Goal: Information Seeking & Learning: Learn about a topic

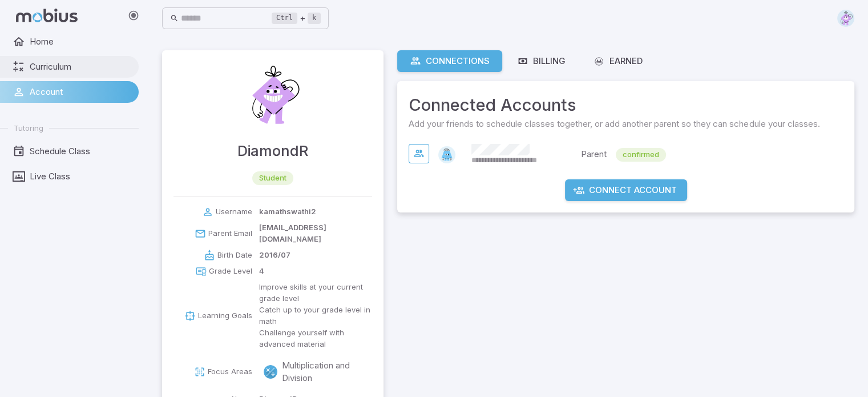
click at [63, 64] on span "Curriculum" at bounding box center [80, 66] width 101 height 13
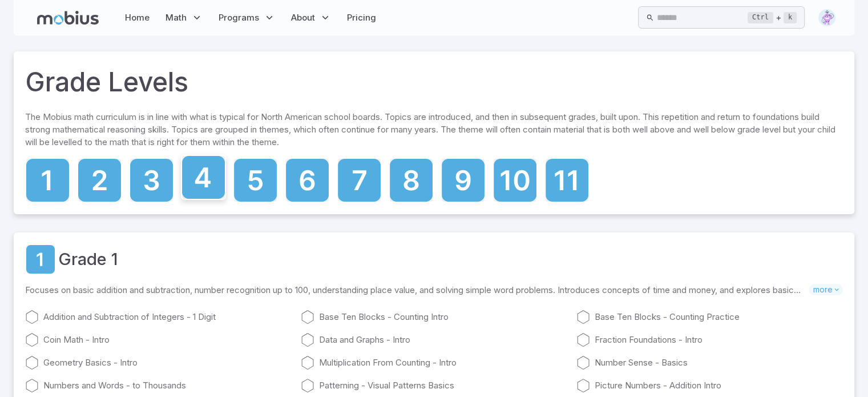
click at [211, 186] on icon at bounding box center [203, 177] width 43 height 43
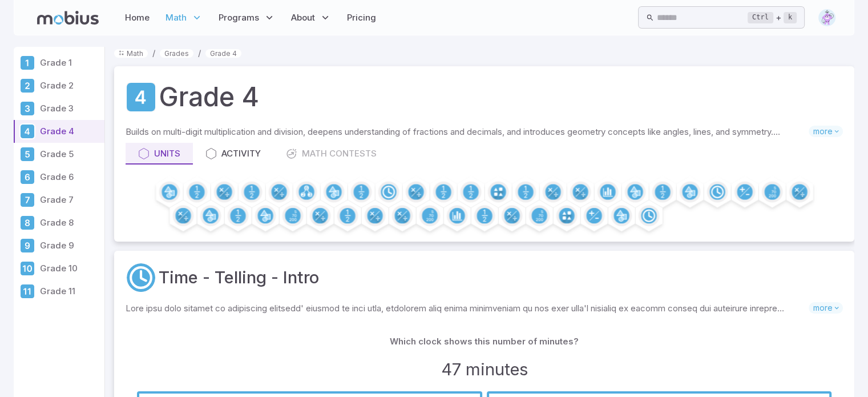
click at [68, 99] on link "Grade 3" at bounding box center [59, 108] width 91 height 23
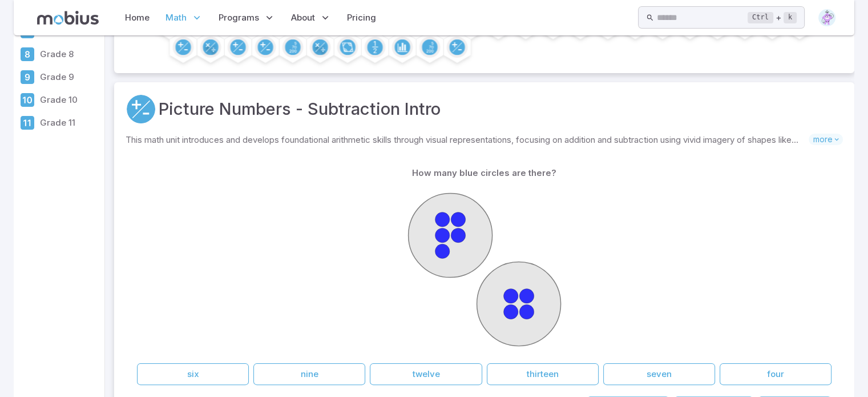
scroll to position [169, 0]
click at [827, 140] on span "more" at bounding box center [825, 138] width 34 height 11
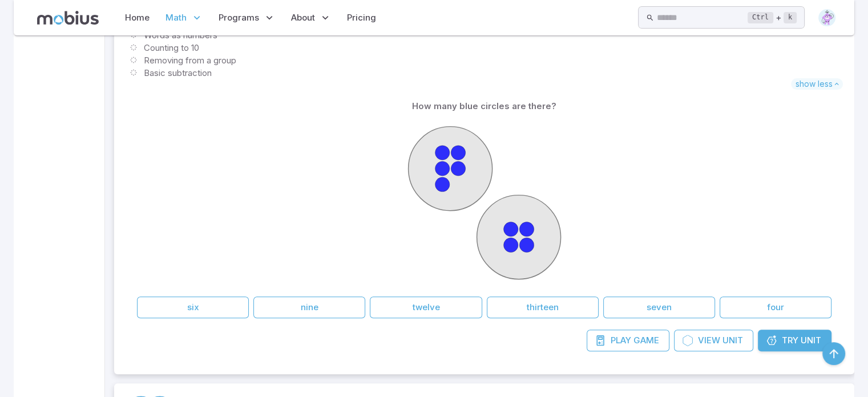
scroll to position [409, 0]
click at [332, 310] on button "nine" at bounding box center [309, 306] width 112 height 22
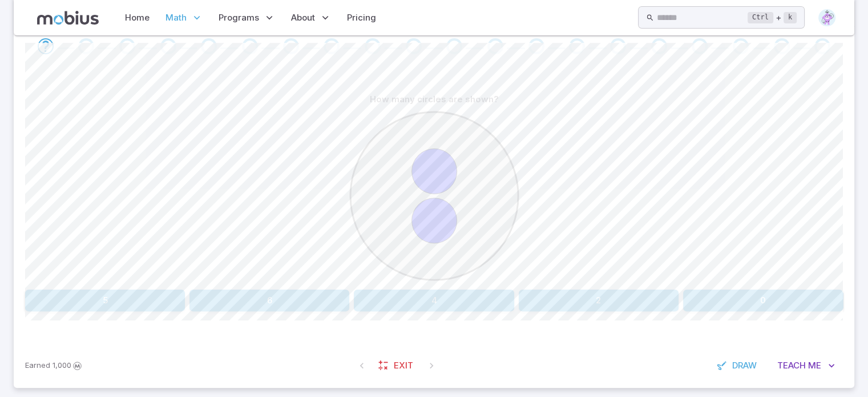
scroll to position [247, 0]
click at [653, 296] on button "2" at bounding box center [599, 300] width 160 height 22
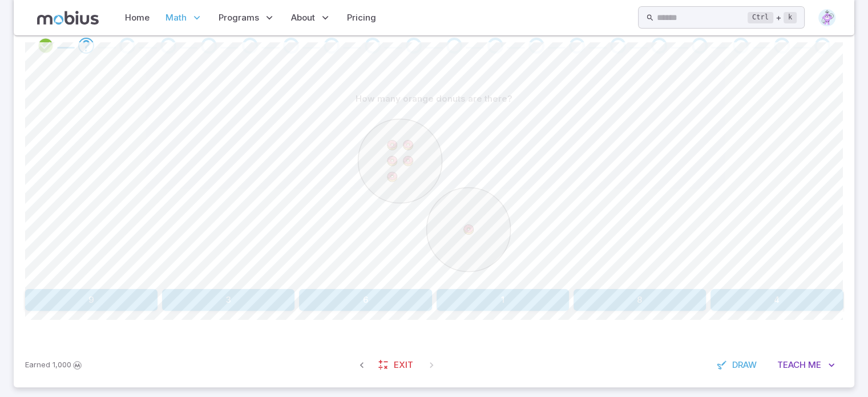
click at [372, 296] on button "6" at bounding box center [365, 300] width 132 height 22
click at [520, 296] on button "9" at bounding box center [502, 300] width 132 height 22
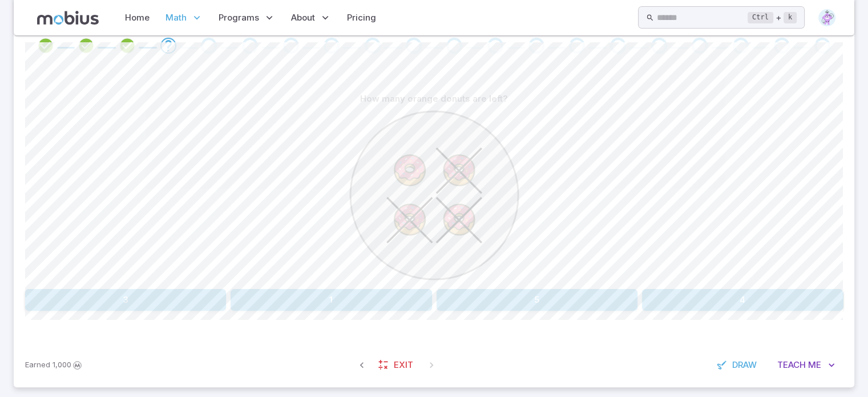
click at [328, 297] on button "1" at bounding box center [331, 300] width 201 height 22
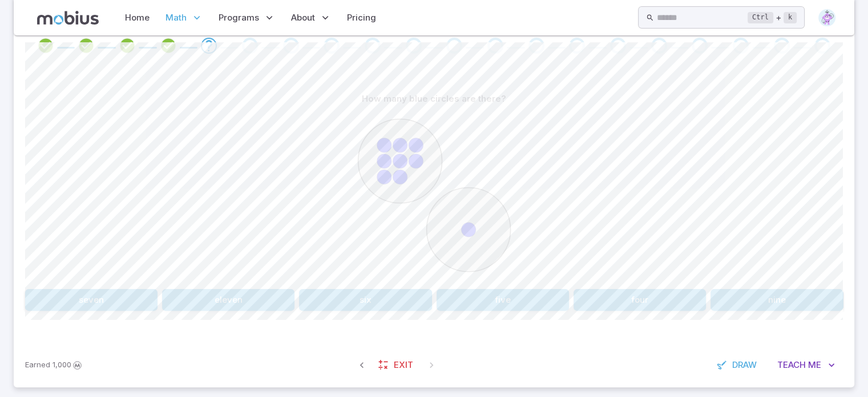
click at [781, 296] on button "nine" at bounding box center [776, 300] width 132 height 22
click at [389, 296] on button "4 + 2" at bounding box center [365, 300] width 132 height 22
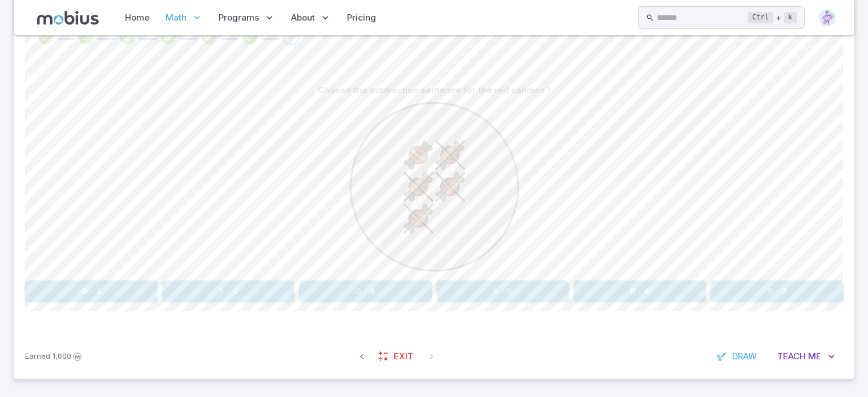
scroll to position [257, 0]
click at [413, 354] on link "Exit" at bounding box center [396, 354] width 49 height 22
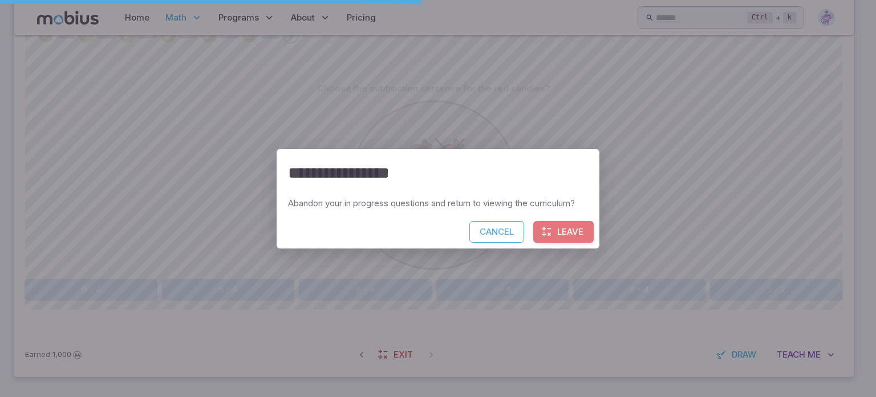
click at [566, 232] on button "Leave" at bounding box center [563, 232] width 60 height 22
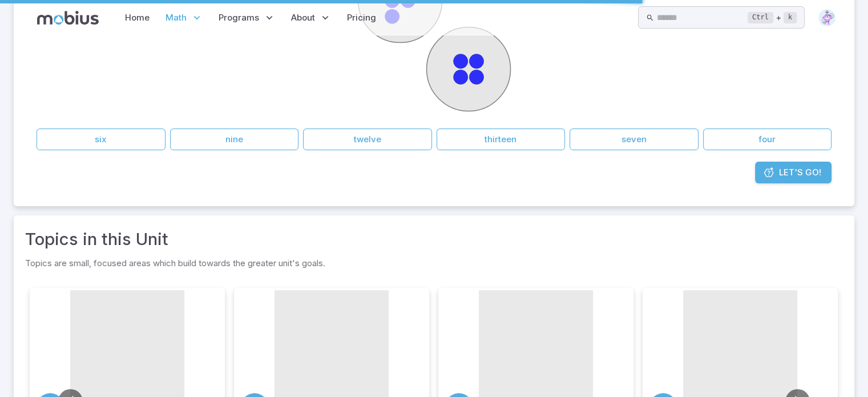
scroll to position [0, 0]
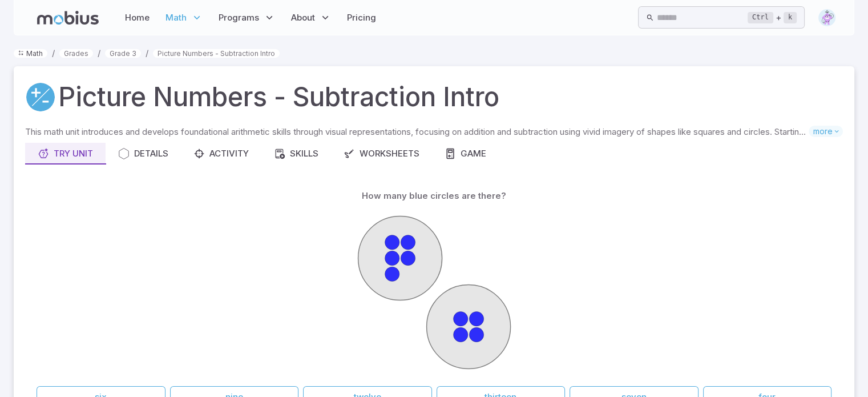
click at [33, 50] on link "Math" at bounding box center [31, 53] width 34 height 9
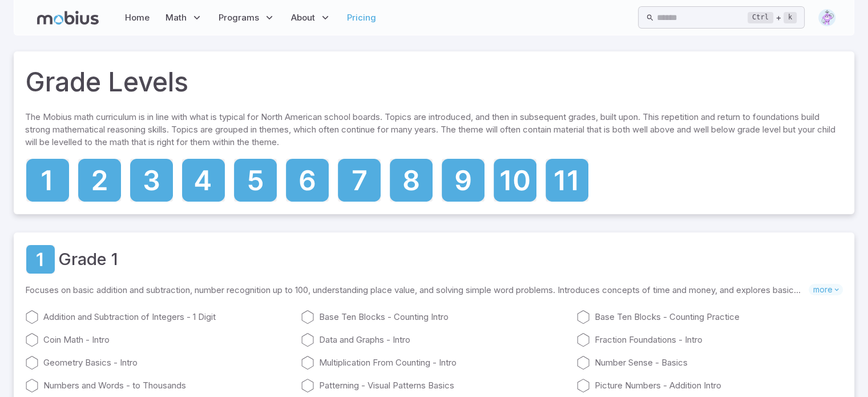
click at [361, 17] on link "Pricing" at bounding box center [361, 18] width 36 height 26
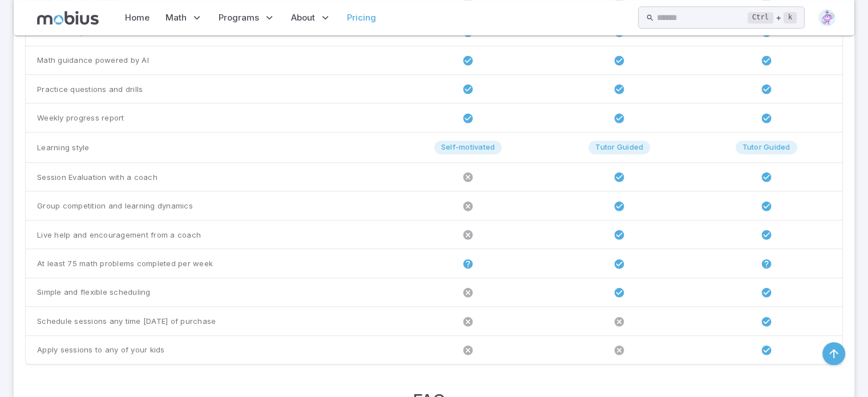
scroll to position [669, 0]
click at [474, 260] on icon at bounding box center [467, 262] width 11 height 11
click at [474, 257] on icon at bounding box center [467, 262] width 11 height 11
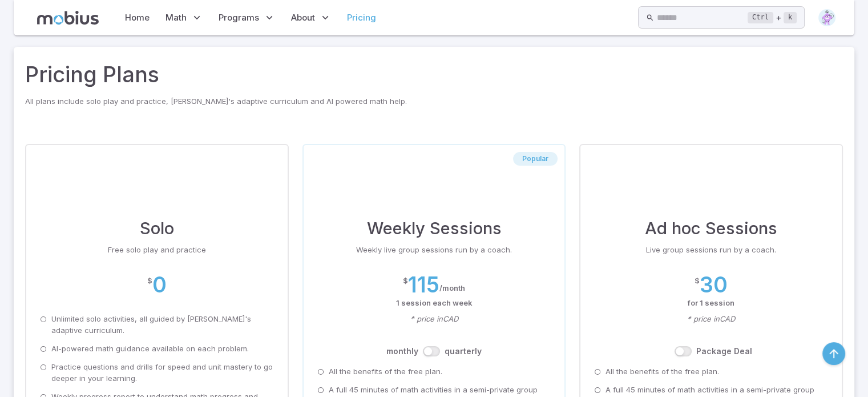
scroll to position [0, 0]
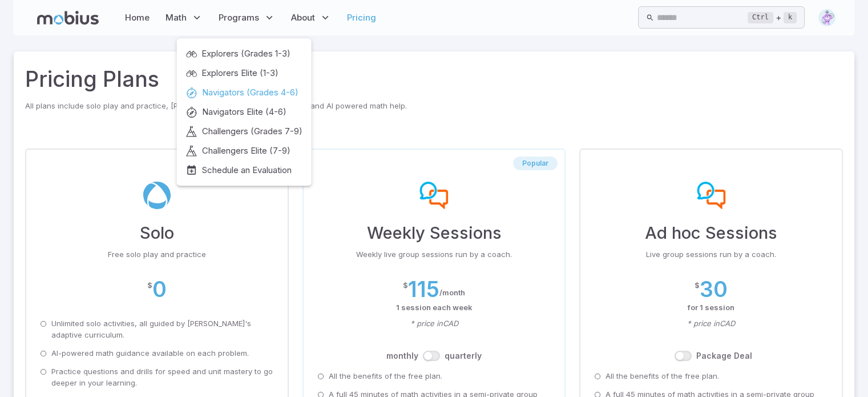
click at [258, 90] on span "Navigators (Grades 4-6)" at bounding box center [250, 92] width 96 height 13
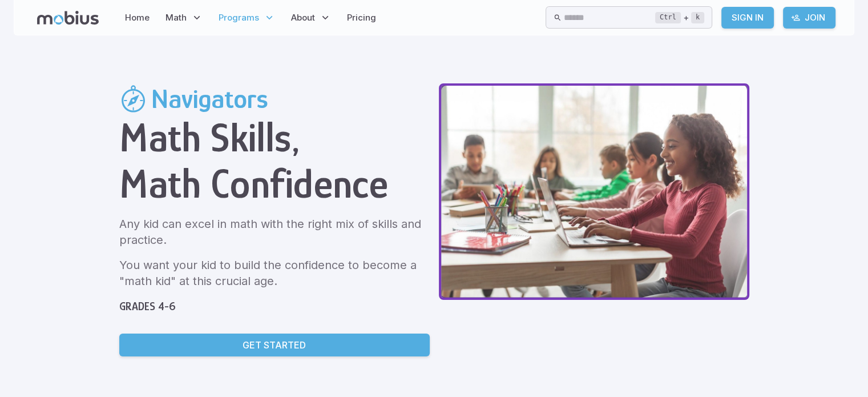
click at [254, 336] on link "Get Started" at bounding box center [274, 344] width 310 height 23
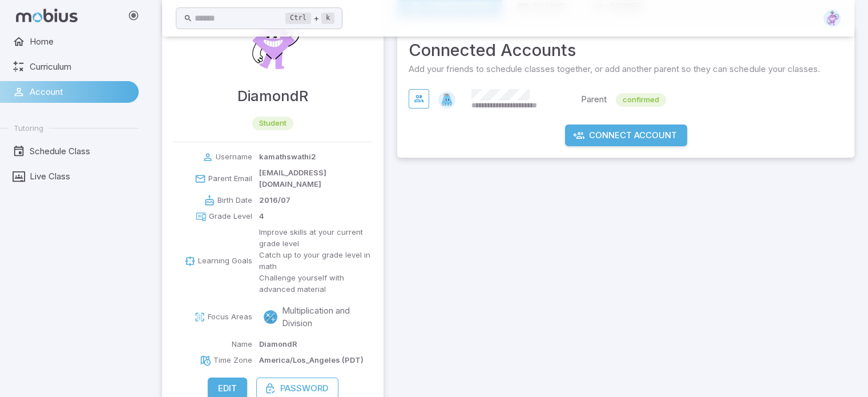
scroll to position [70, 0]
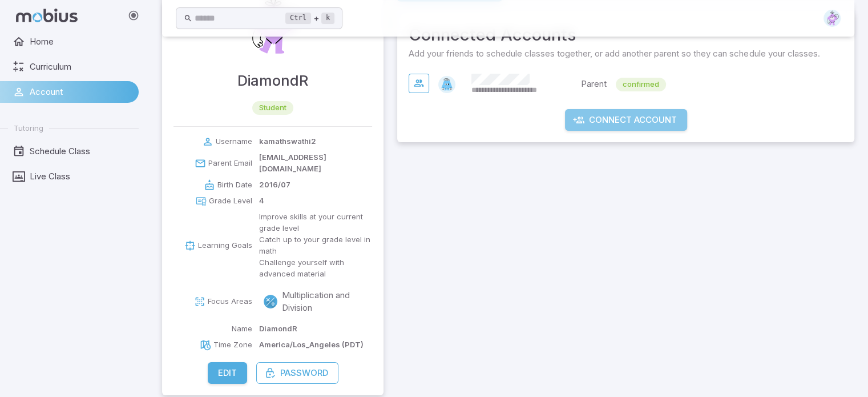
click at [653, 126] on button "Connect Account" at bounding box center [626, 120] width 122 height 22
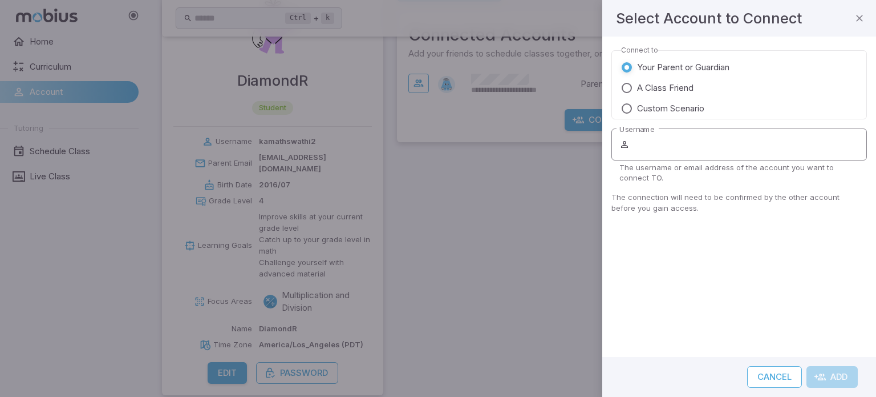
click at [661, 145] on input "Username" at bounding box center [749, 144] width 235 height 32
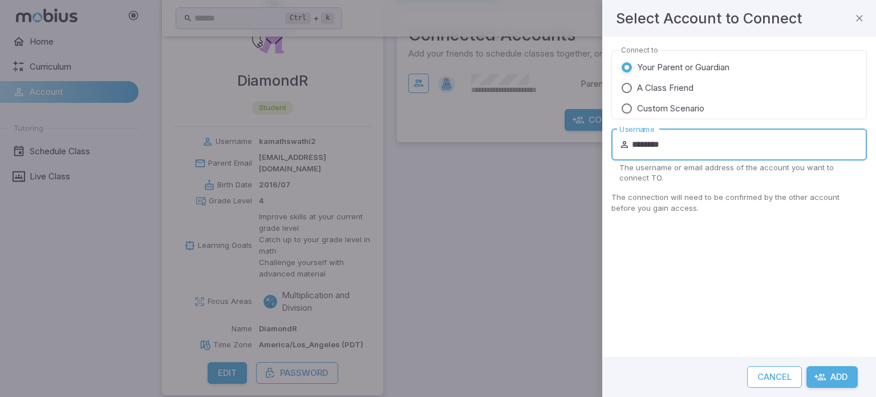
type input "********"
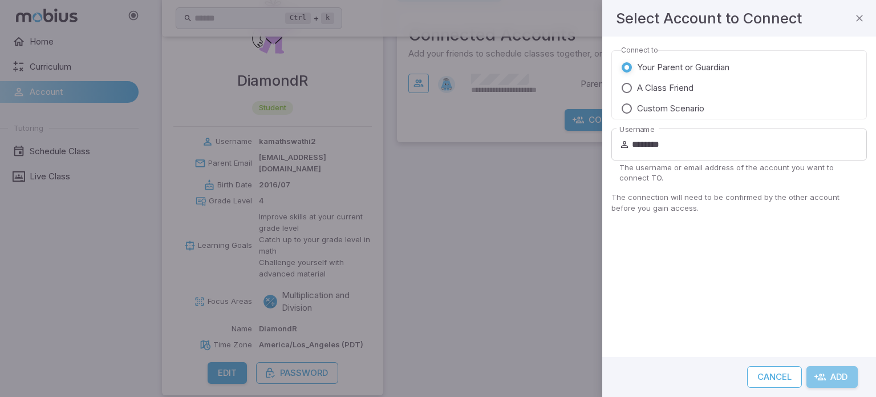
click at [831, 375] on button "Add" at bounding box center [832, 377] width 51 height 22
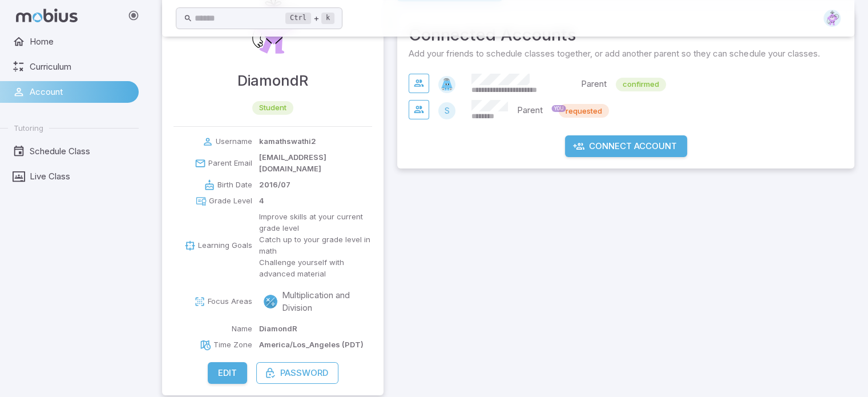
click at [577, 114] on span "requested" at bounding box center [584, 110] width 50 height 11
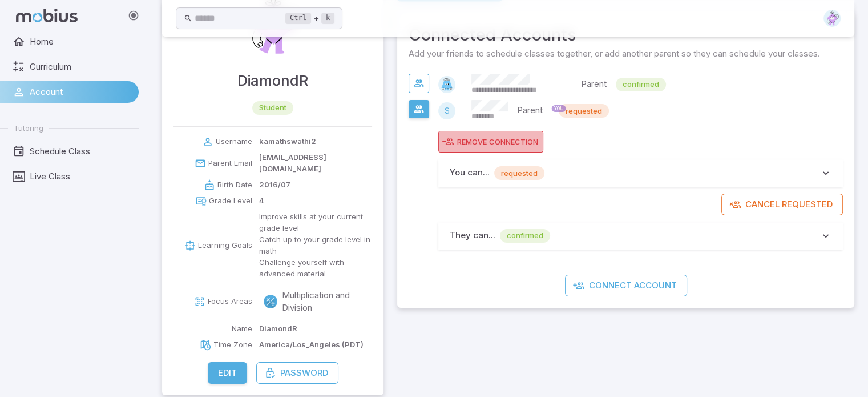
click at [533, 136] on span "Connection" at bounding box center [513, 141] width 49 height 10
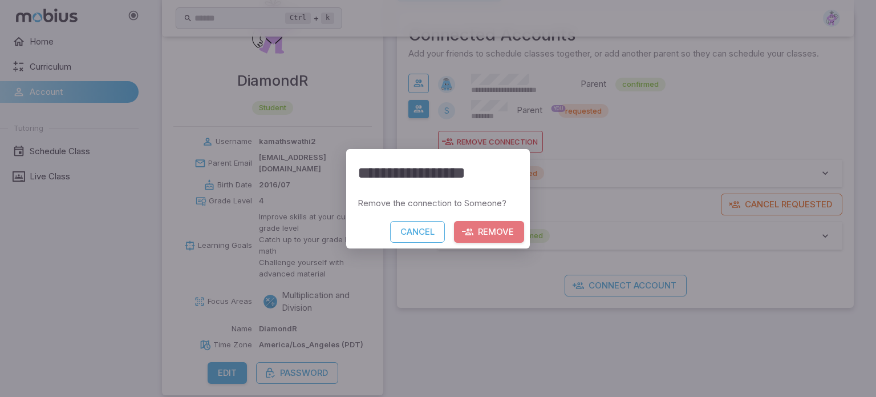
click at [491, 232] on button "Remove" at bounding box center [489, 232] width 70 height 22
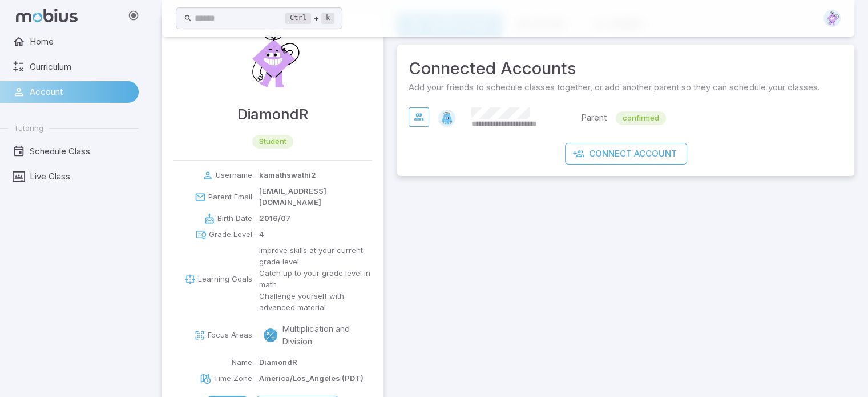
scroll to position [0, 0]
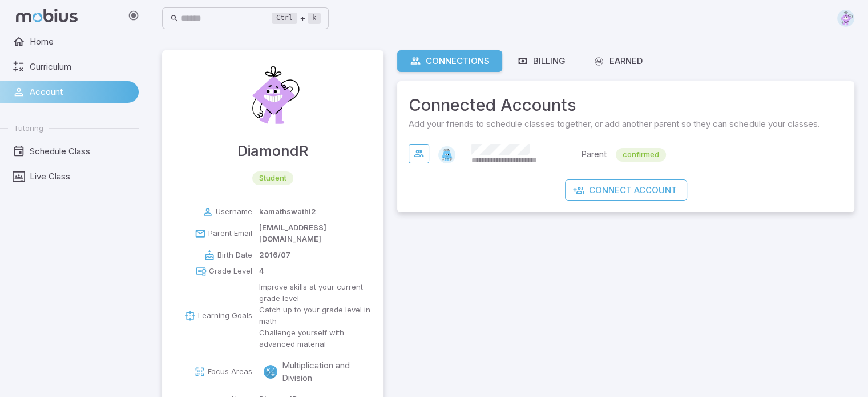
click at [846, 18] on img at bounding box center [845, 18] width 17 height 17
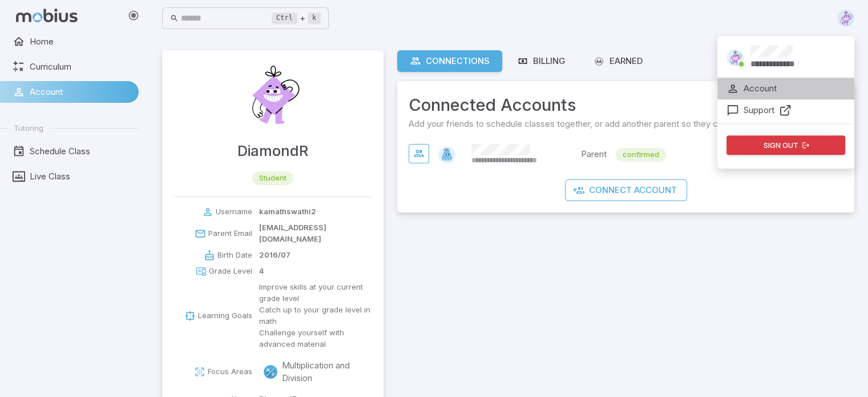
click at [771, 83] on p "Account" at bounding box center [759, 88] width 33 height 13
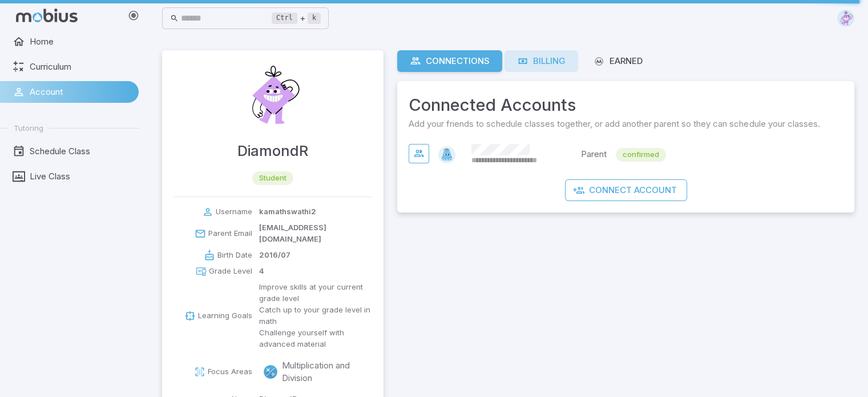
click at [536, 59] on div "Billing" at bounding box center [541, 61] width 48 height 13
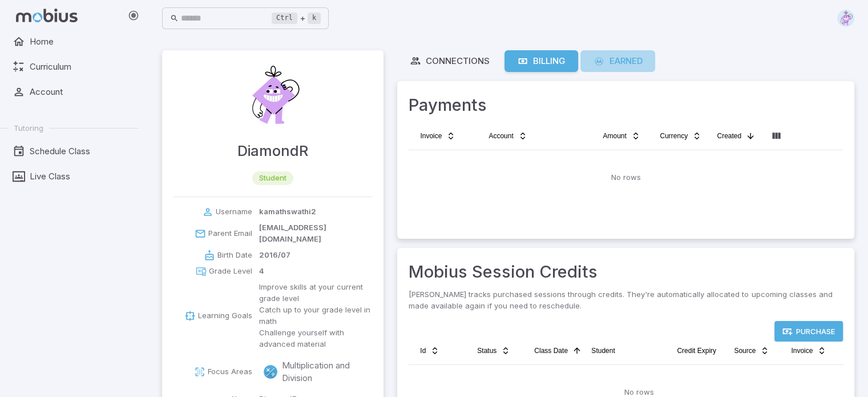
click at [618, 66] on div "Earned" at bounding box center [618, 61] width 50 height 13
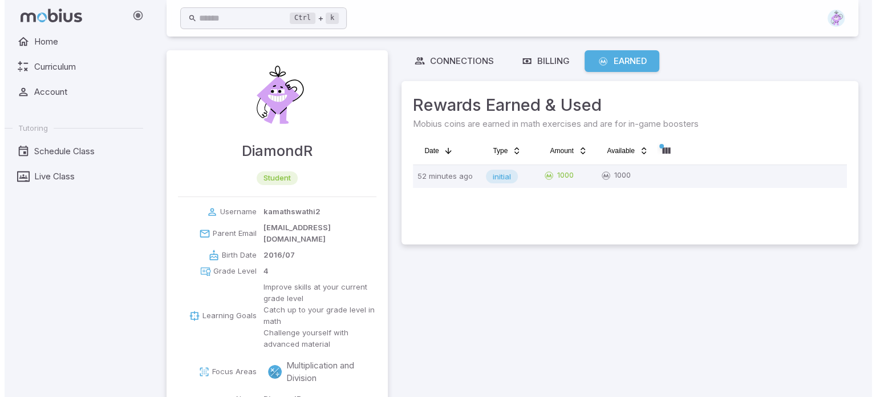
scroll to position [70, 0]
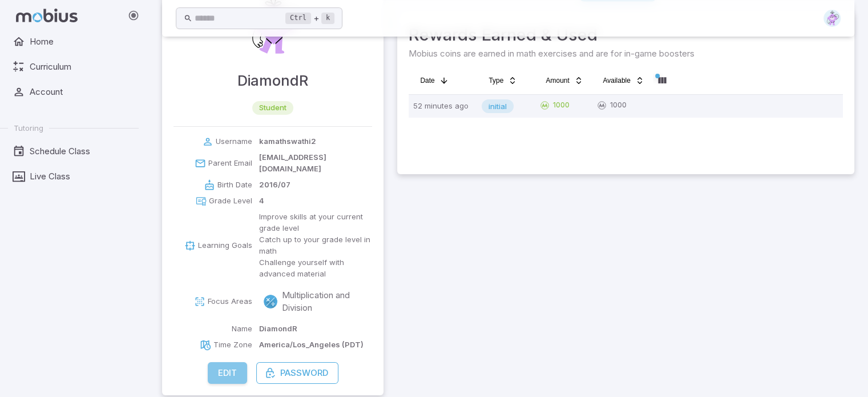
click at [233, 365] on button "Edit" at bounding box center [227, 373] width 39 height 22
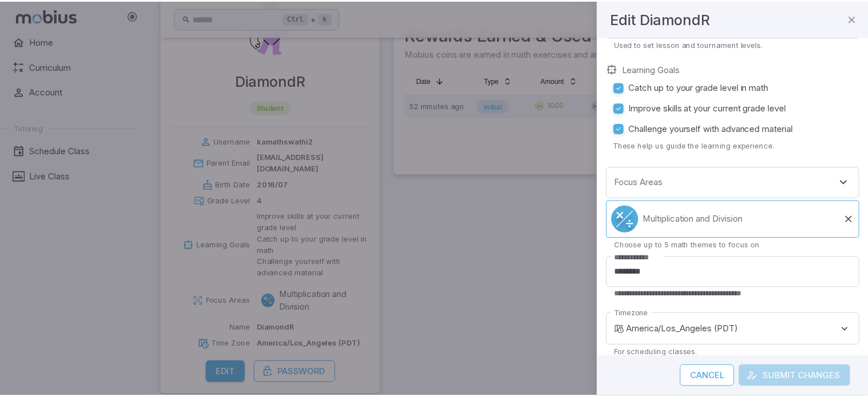
scroll to position [337, 0]
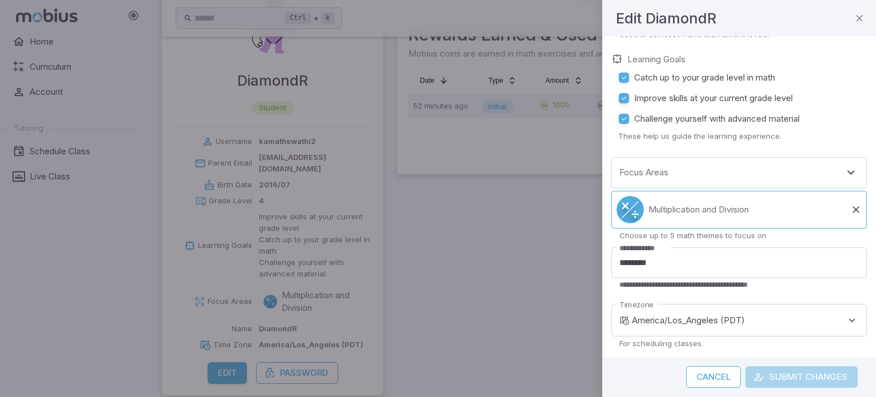
click at [710, 379] on button "Cancel" at bounding box center [713, 377] width 55 height 22
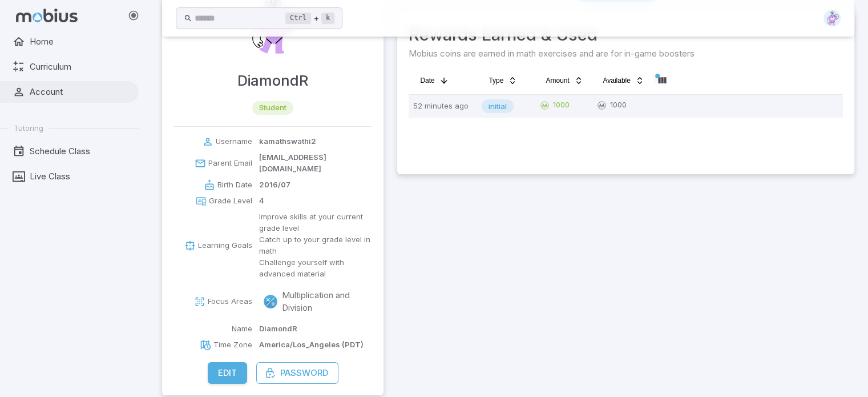
click at [58, 94] on span "Account" at bounding box center [80, 92] width 101 height 13
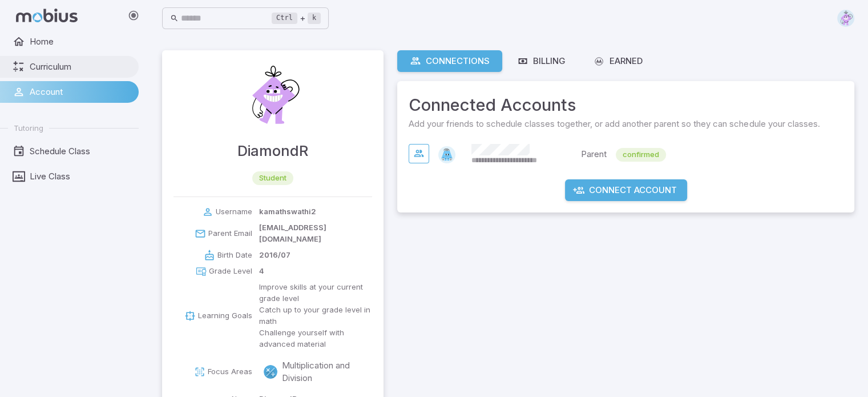
click at [68, 61] on span "Curriculum" at bounding box center [80, 66] width 101 height 13
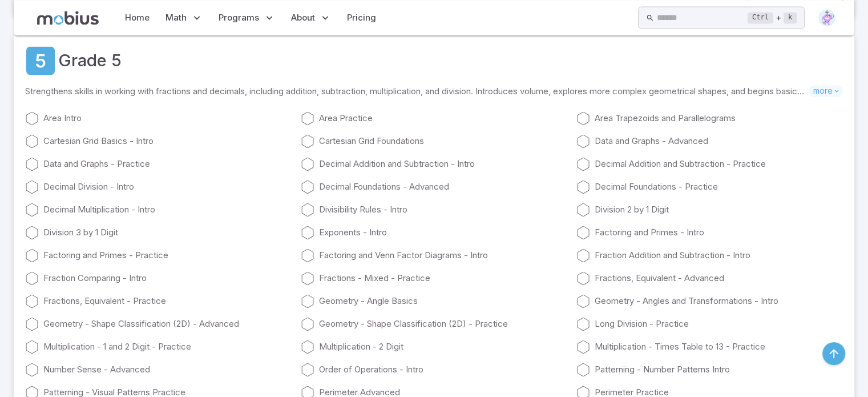
scroll to position [1660, 0]
click at [835, 86] on icon at bounding box center [836, 90] width 8 height 8
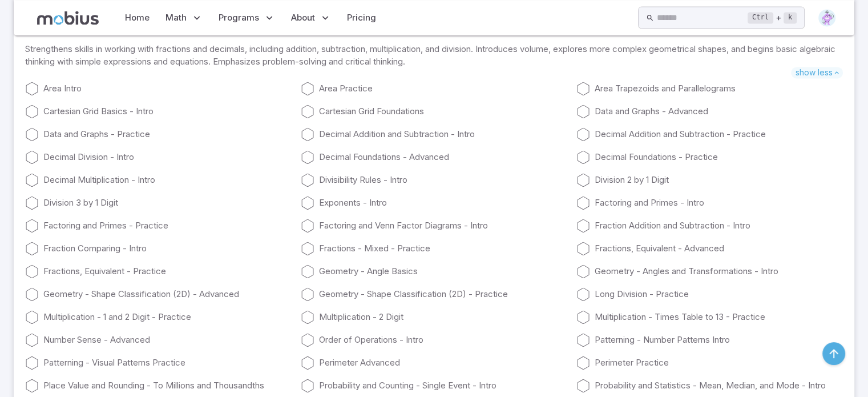
scroll to position [1702, 0]
click at [59, 88] on link "Area Intro" at bounding box center [158, 88] width 266 height 14
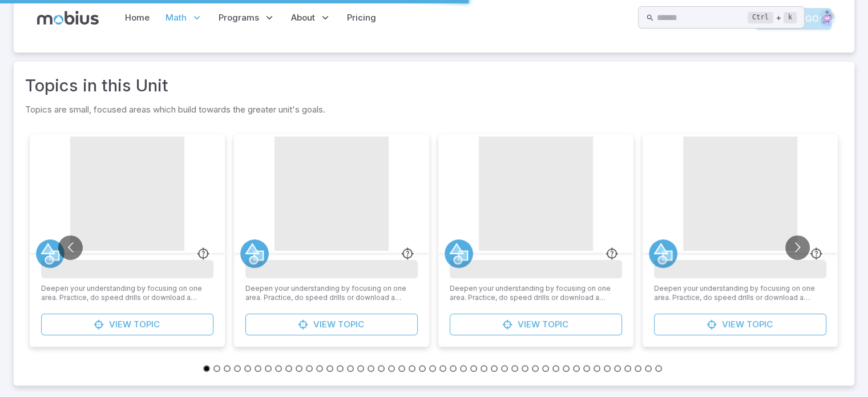
scroll to position [0, 0]
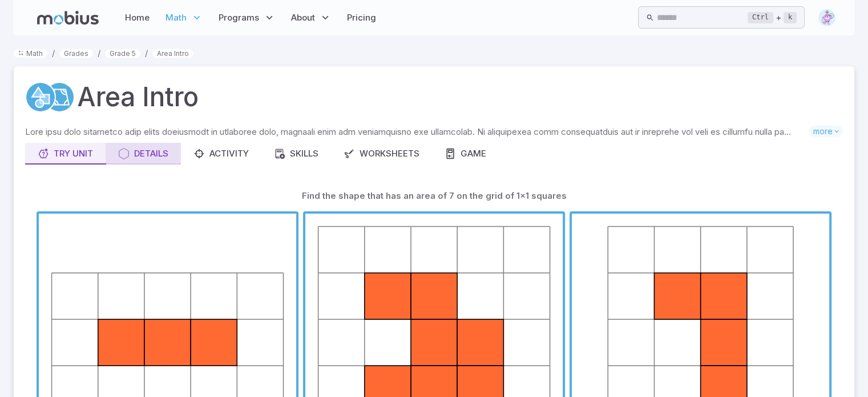
click at [156, 158] on div "Details" at bounding box center [143, 153] width 50 height 13
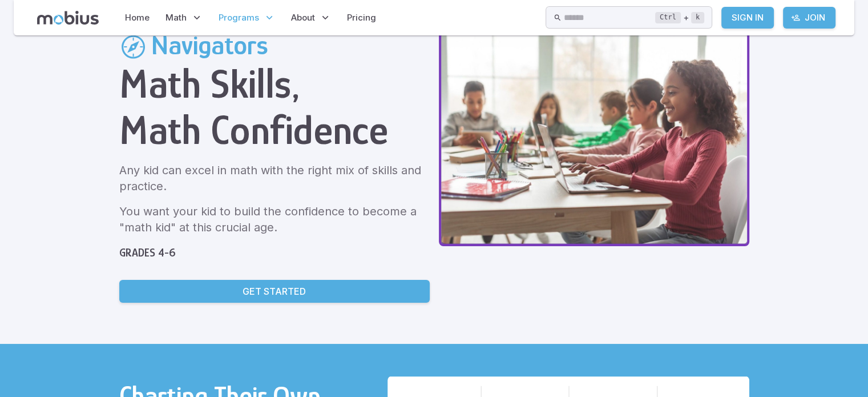
scroll to position [59, 0]
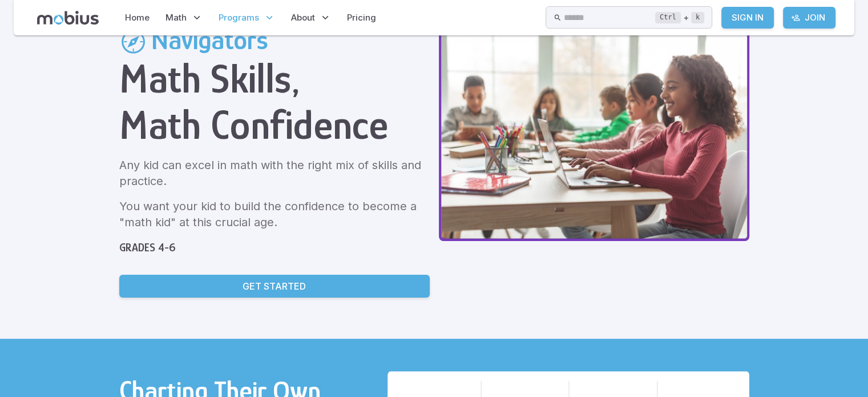
click at [260, 282] on p "Get Started" at bounding box center [273, 286] width 63 height 14
